Goal: Information Seeking & Learning: Learn about a topic

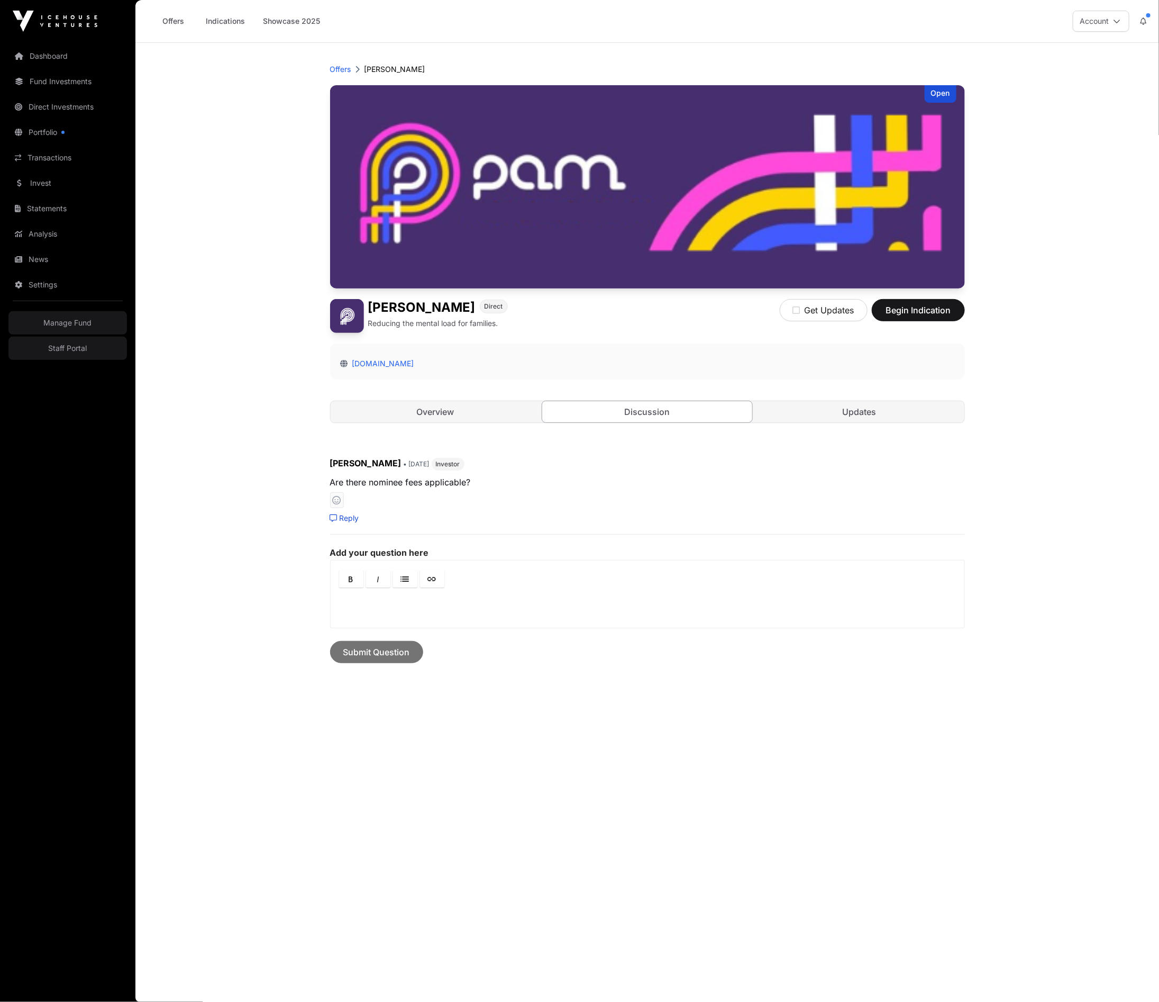
click at [265, 347] on main "Offers [PERSON_NAME] Open [PERSON_NAME] Direct Reducing the mental load for fam…" at bounding box center [647, 522] width 1024 height 959
click at [263, 333] on main "Offers [PERSON_NAME] Open [PERSON_NAME] Direct Reducing the mental load for fam…" at bounding box center [647, 522] width 1024 height 959
click at [424, 411] on link "Overview" at bounding box center [436, 411] width 210 height 21
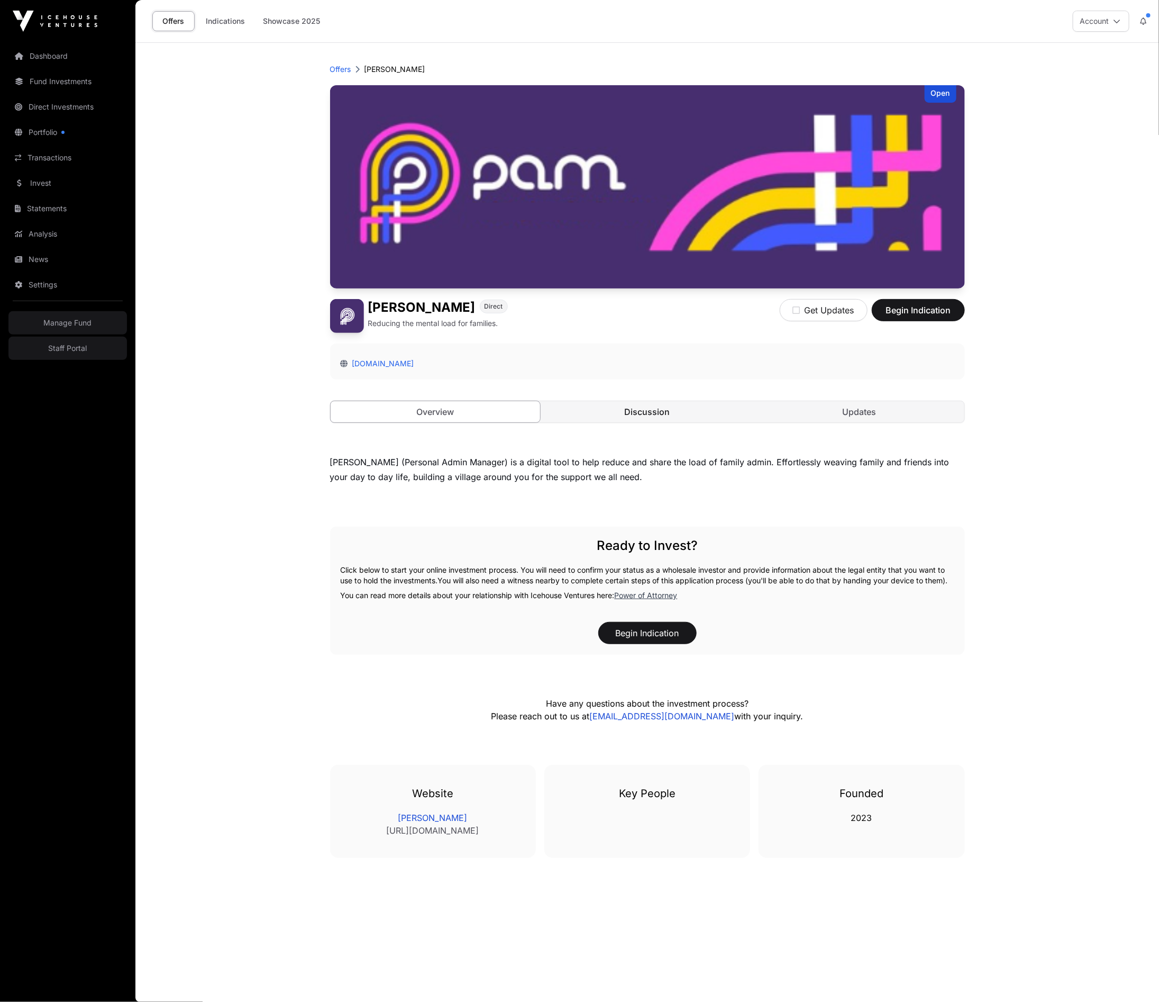
click at [628, 408] on link "Discussion" at bounding box center [647, 411] width 210 height 21
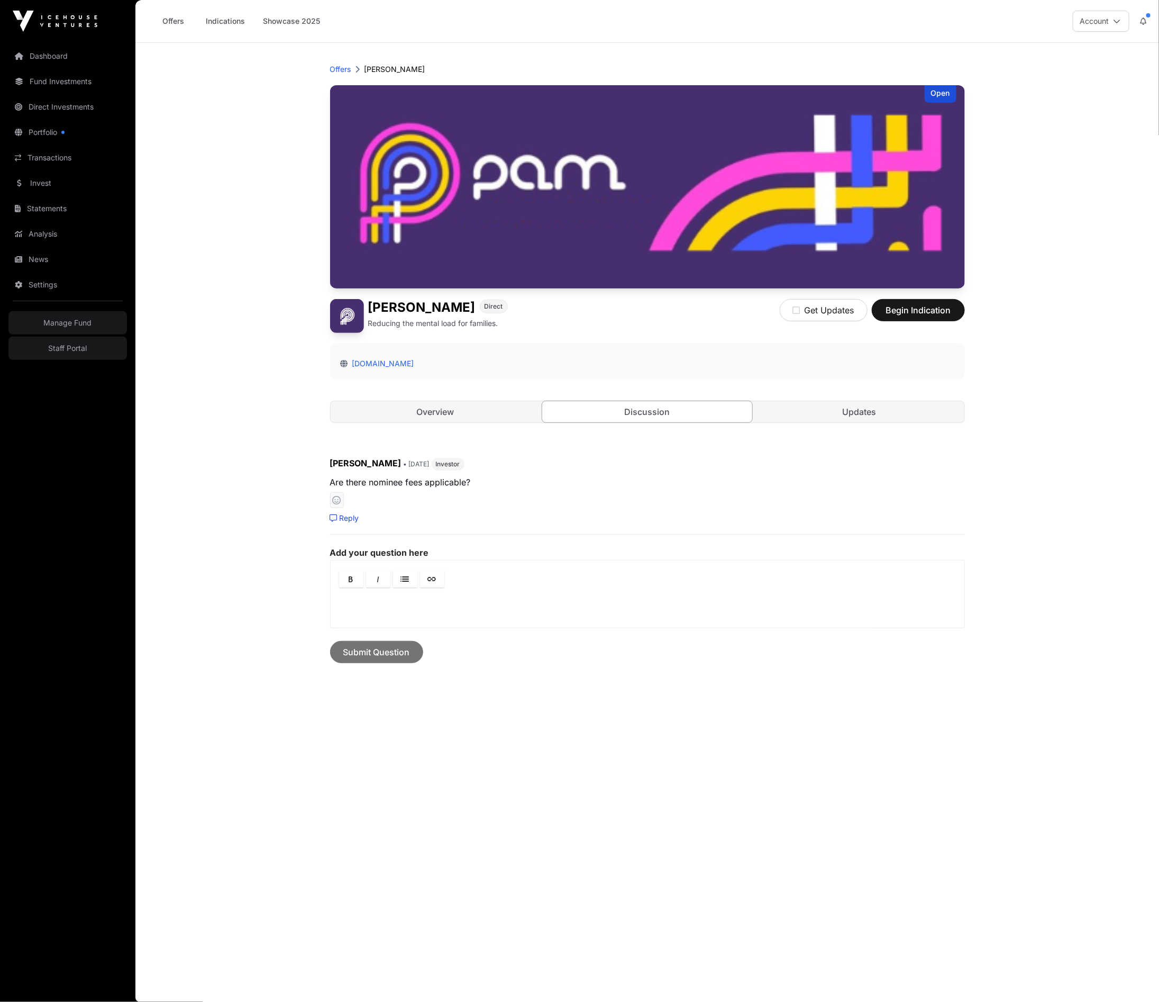
click at [180, 461] on main "Offers [PERSON_NAME] Open [PERSON_NAME] Direct Reducing the mental load for fam…" at bounding box center [647, 522] width 1024 height 959
click at [230, 279] on main "Offers [PERSON_NAME] Open [PERSON_NAME] Direct Reducing the mental load for fam…" at bounding box center [647, 522] width 1024 height 959
click at [228, 221] on main "Offers [PERSON_NAME] Open [PERSON_NAME] Direct Reducing the mental load for fam…" at bounding box center [647, 522] width 1024 height 959
click at [1092, 157] on main "Offers [PERSON_NAME] Open [PERSON_NAME] Direct Reducing the mental load for fam…" at bounding box center [647, 522] width 1024 height 959
click at [1036, 162] on main "Offers [PERSON_NAME] Open [PERSON_NAME] Direct Reducing the mental load for fam…" at bounding box center [647, 522] width 1024 height 959
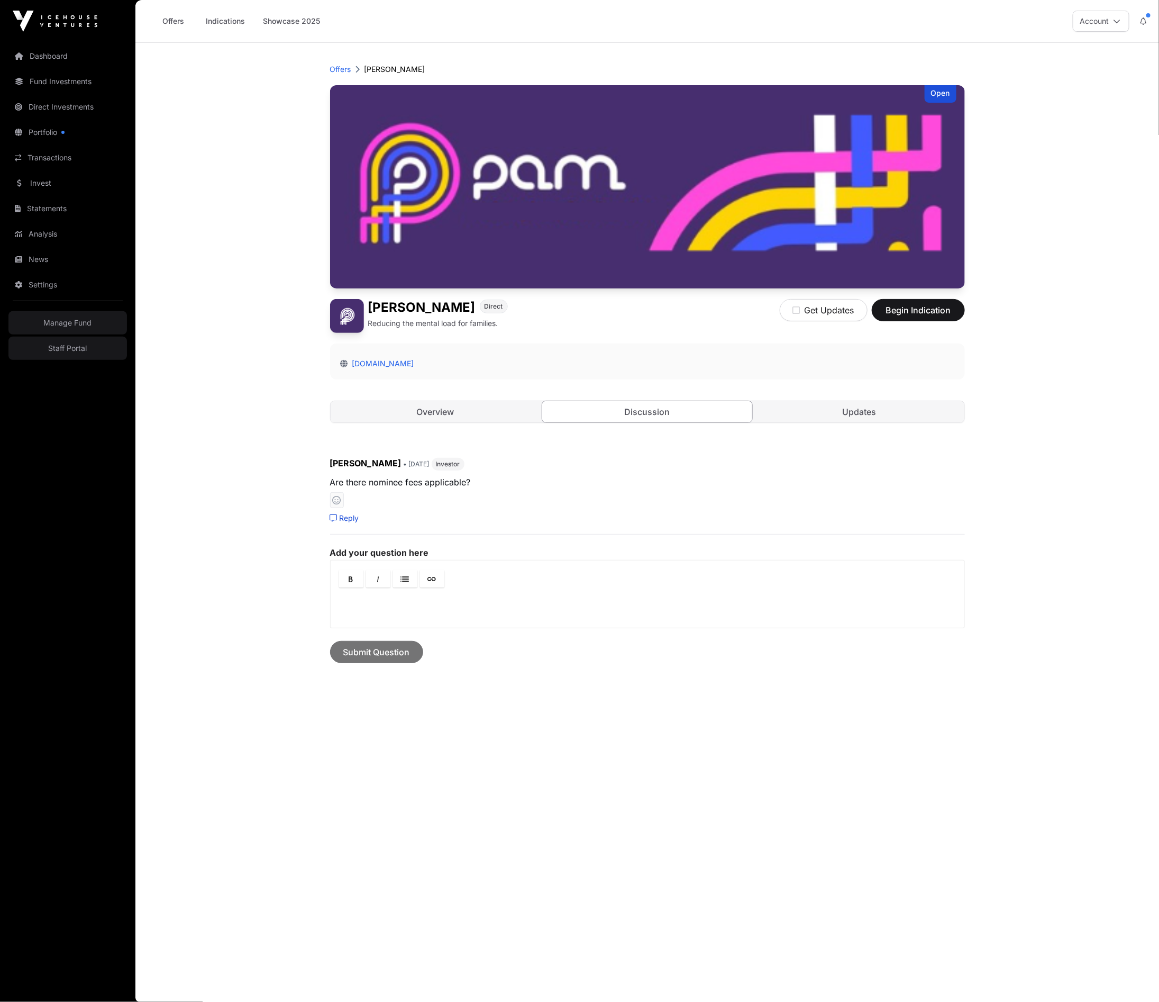
click at [274, 290] on main "Offers [PERSON_NAME] Open [PERSON_NAME] Direct Reducing the mental load for fam…" at bounding box center [647, 522] width 1024 height 959
click at [1083, 253] on main "Offers [PERSON_NAME] Open [PERSON_NAME] Direct Reducing the mental load for fam…" at bounding box center [647, 522] width 1024 height 959
click at [1084, 177] on main "Offers [PERSON_NAME] Open [PERSON_NAME] Direct Reducing the mental load for fam…" at bounding box center [647, 522] width 1024 height 959
